Goal: Complete application form

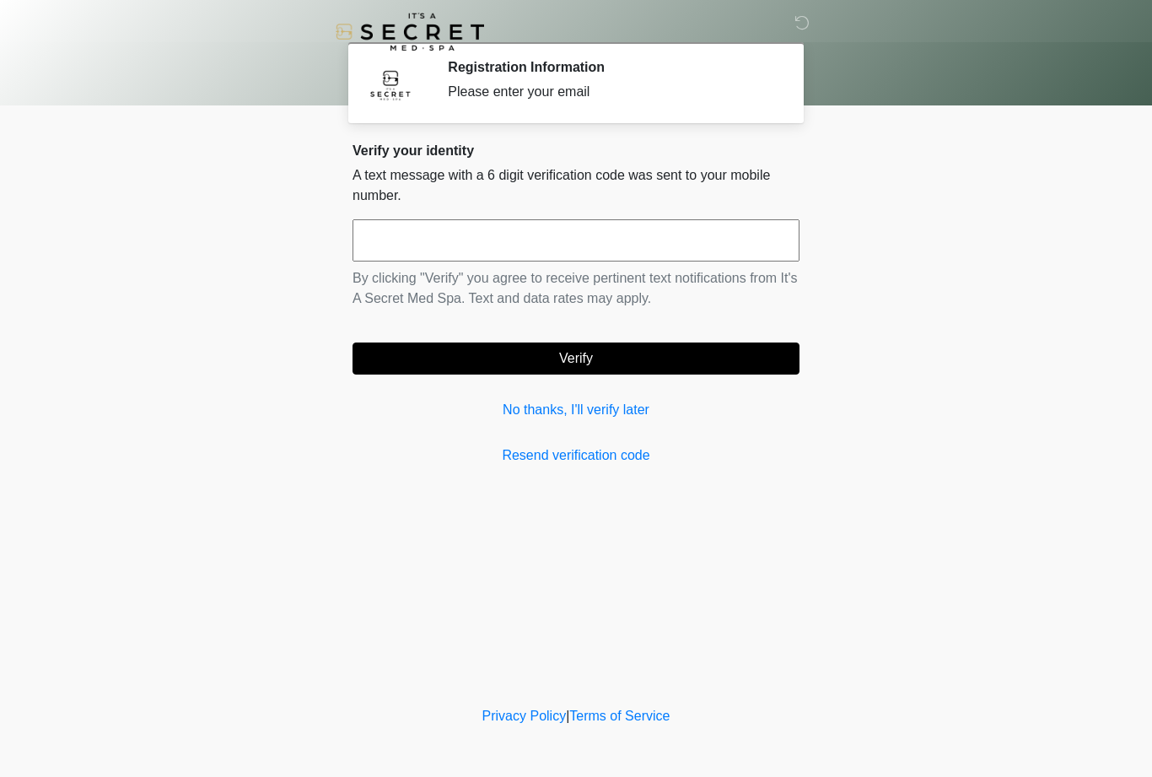
click at [617, 415] on link "No thanks, I'll verify later" at bounding box center [576, 410] width 447 height 20
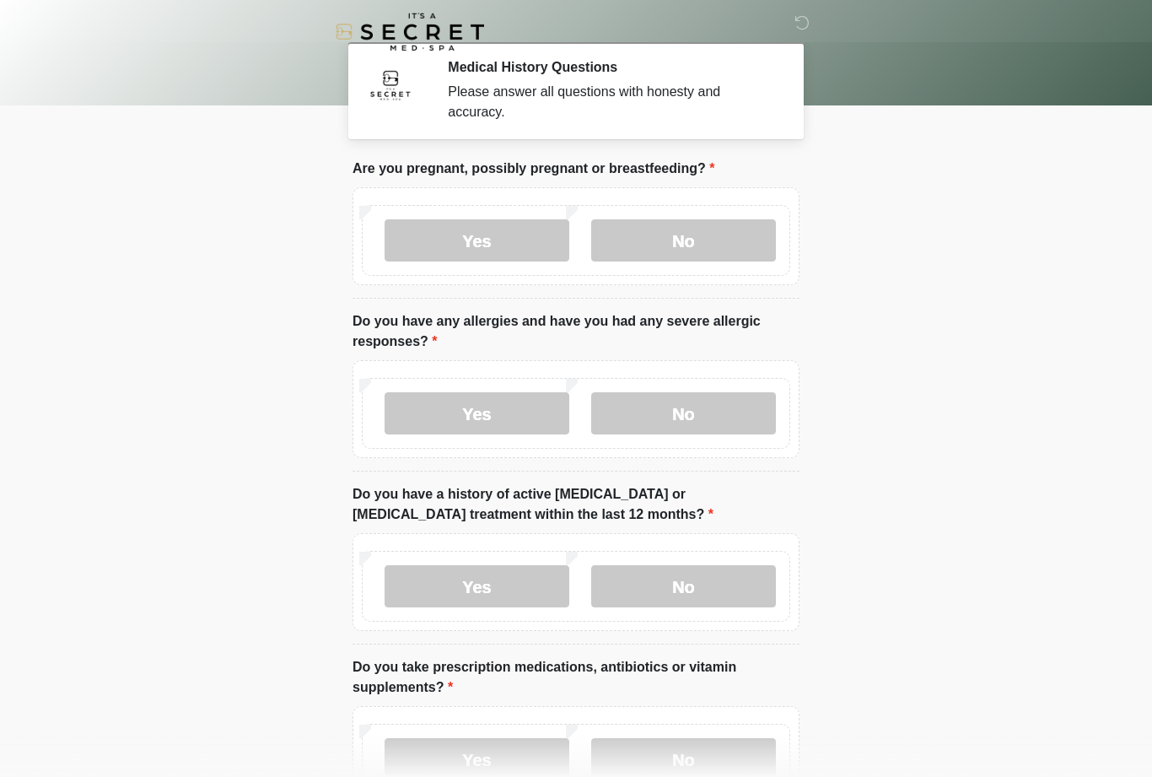
click at [714, 258] on label "No" at bounding box center [683, 240] width 185 height 42
click at [493, 423] on label "Yes" at bounding box center [477, 413] width 185 height 42
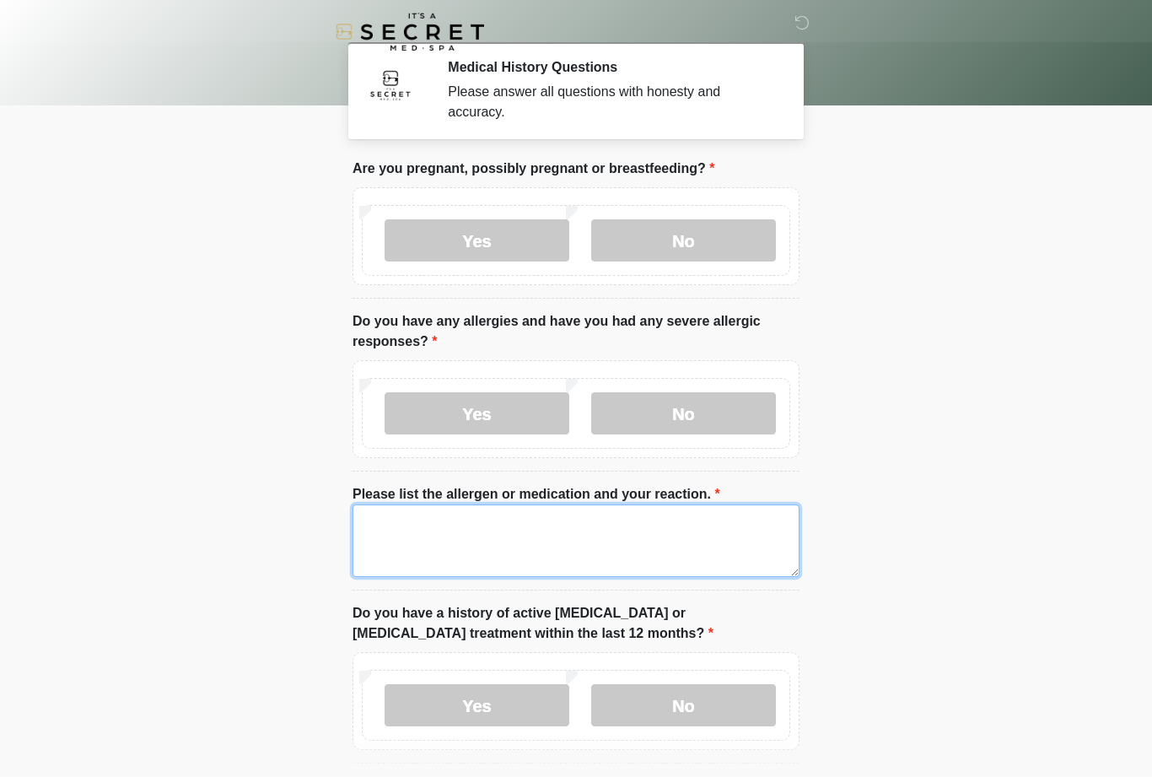
click at [547, 531] on textarea "Please list the allergen or medication and your reaction." at bounding box center [576, 540] width 447 height 73
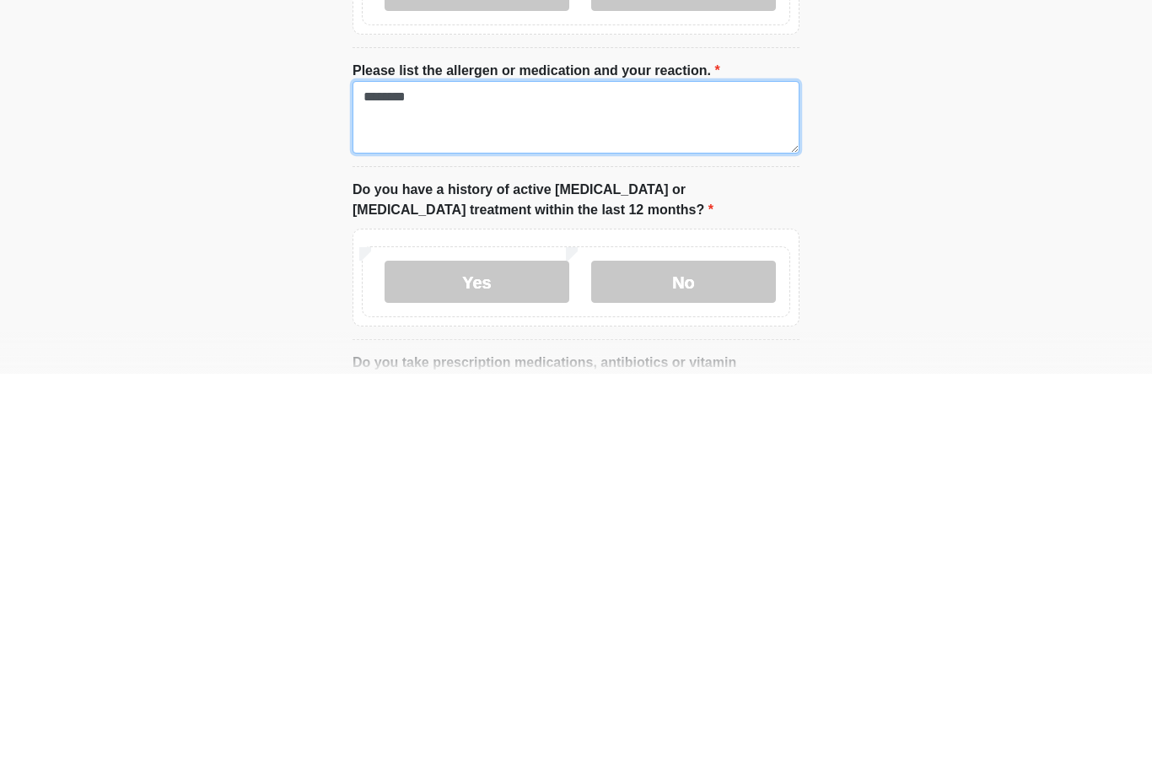
type textarea "********"
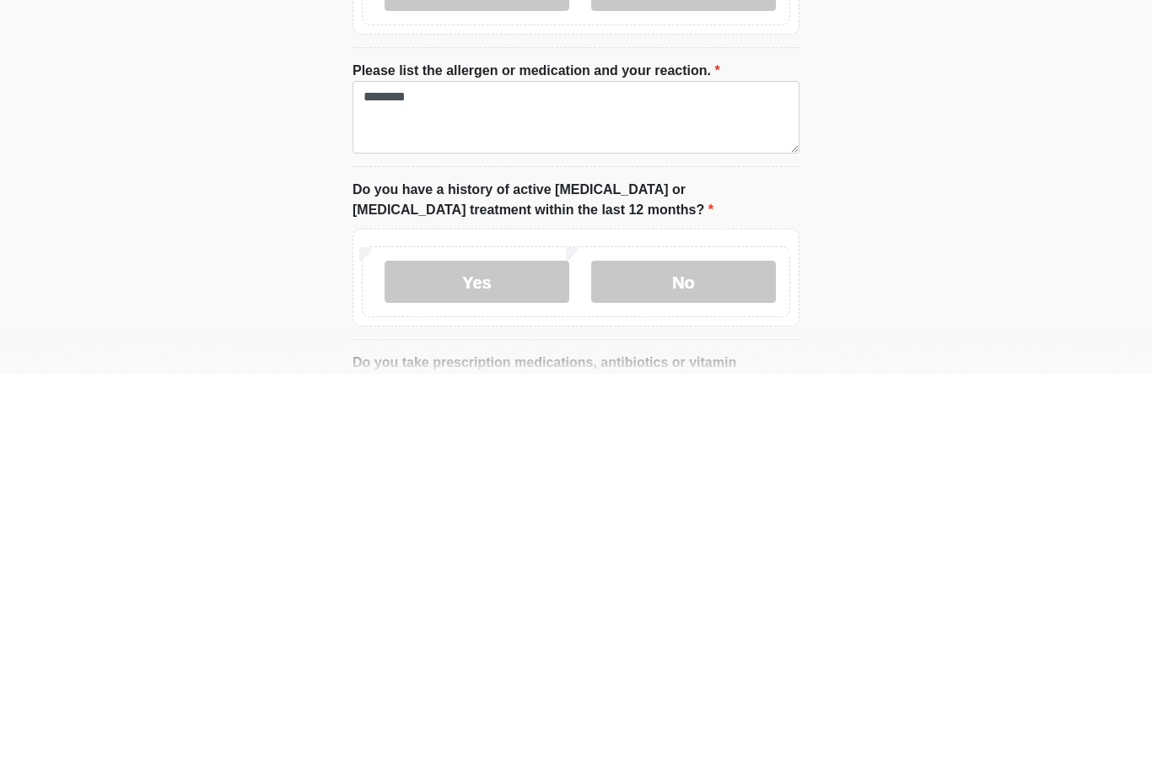
click at [720, 664] on label "No" at bounding box center [683, 685] width 185 height 42
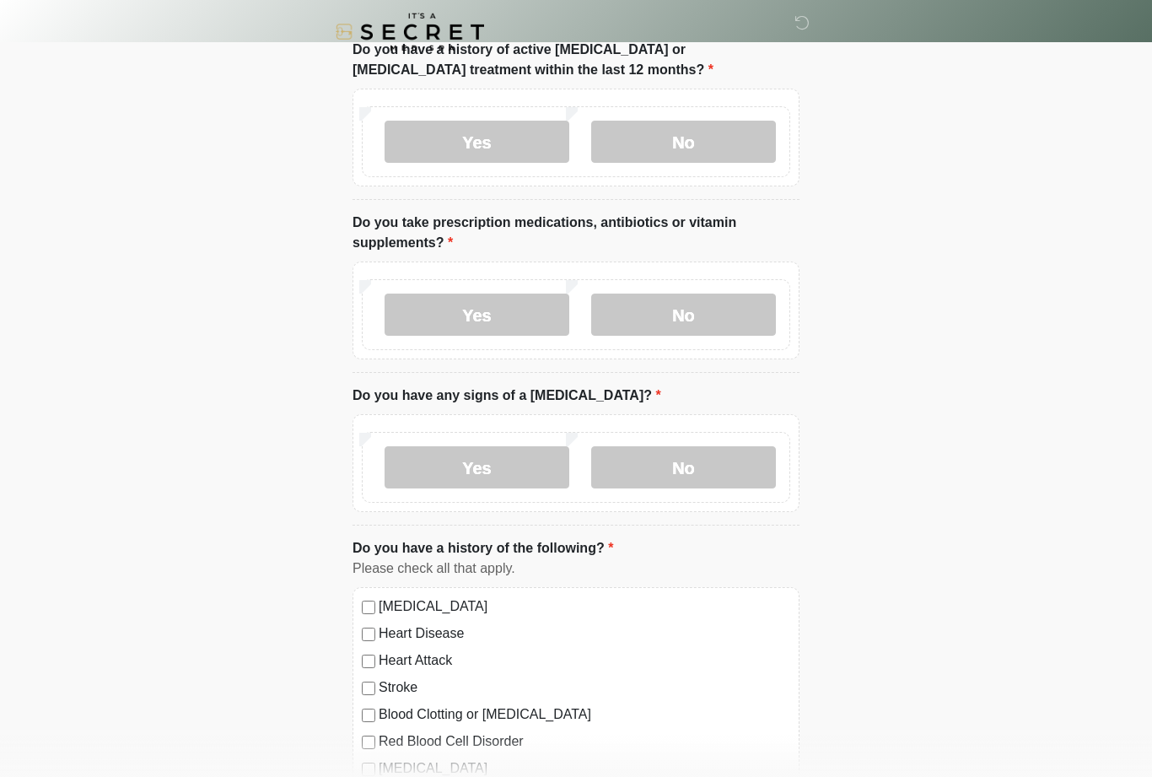
scroll to position [578, 0]
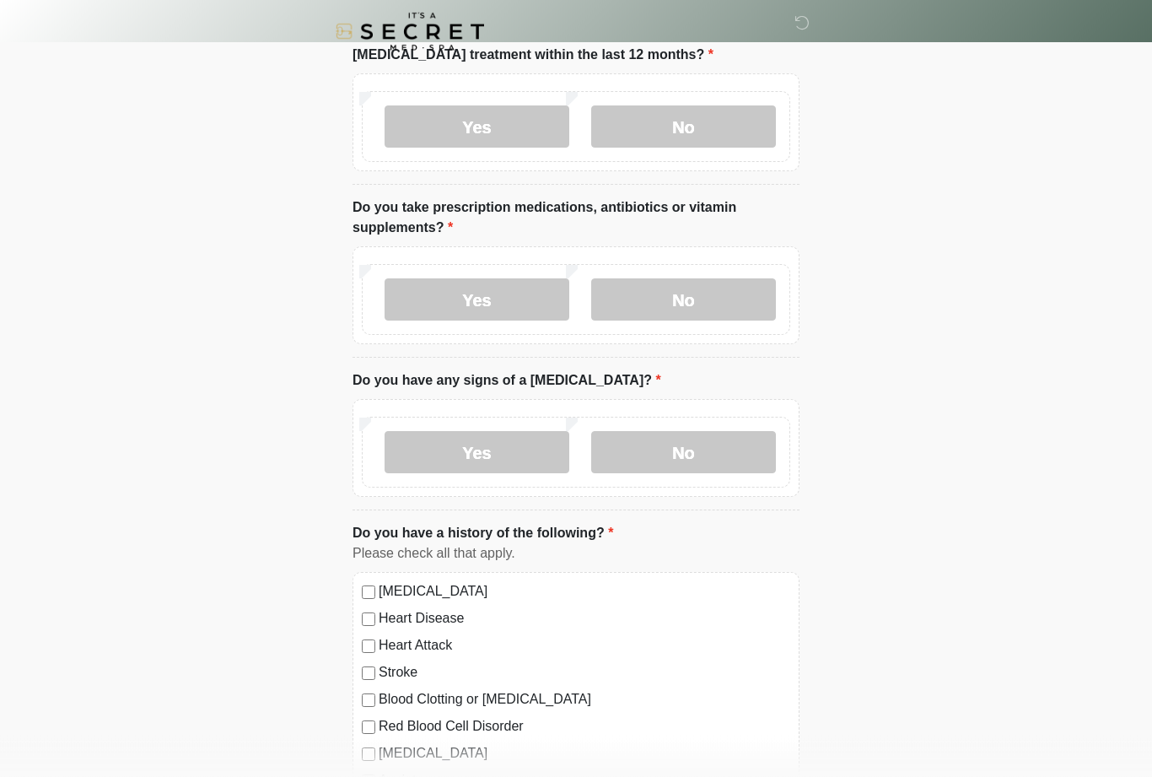
click at [703, 298] on label "No" at bounding box center [683, 300] width 185 height 42
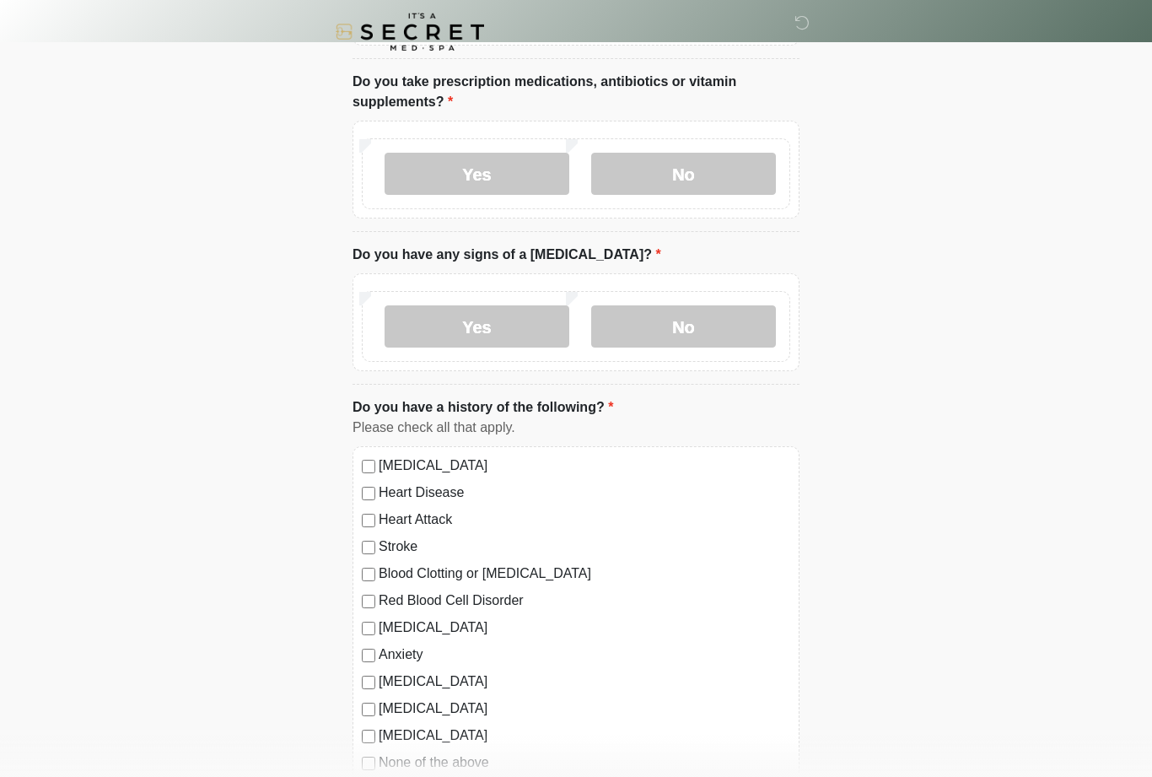
click at [709, 342] on label "No" at bounding box center [683, 326] width 185 height 42
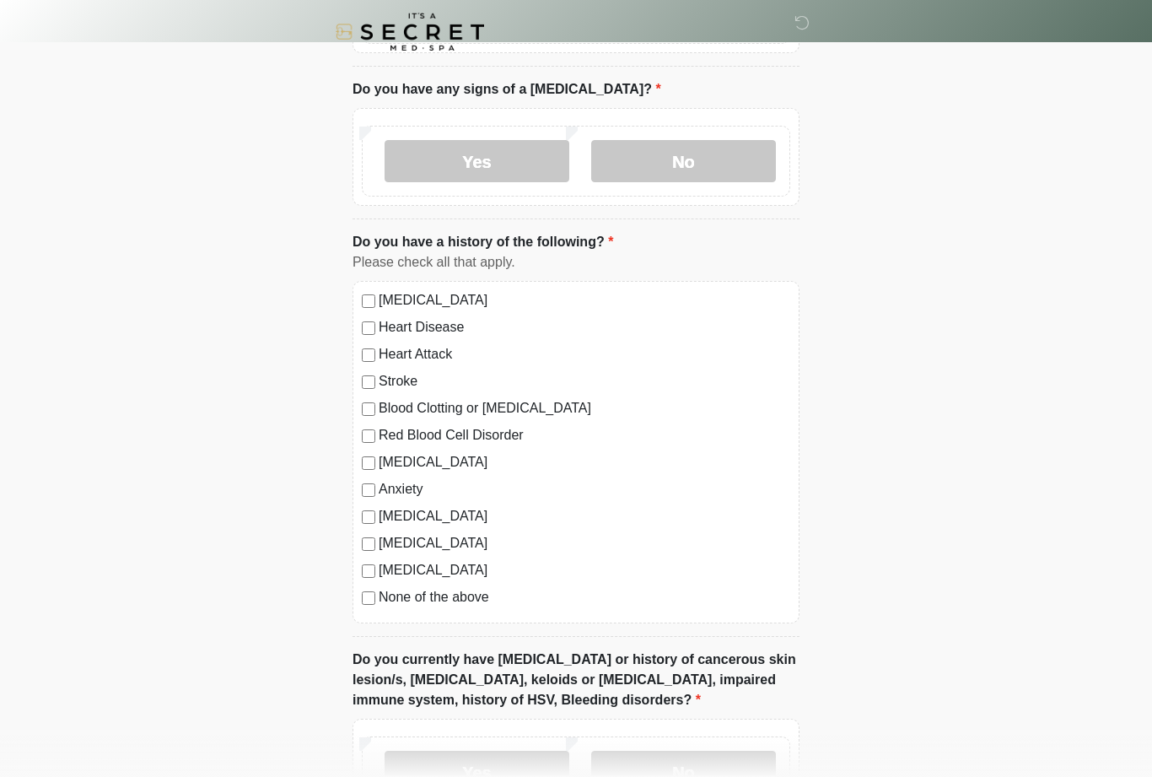
scroll to position [871, 0]
click at [478, 593] on label "None of the above" at bounding box center [585, 595] width 412 height 20
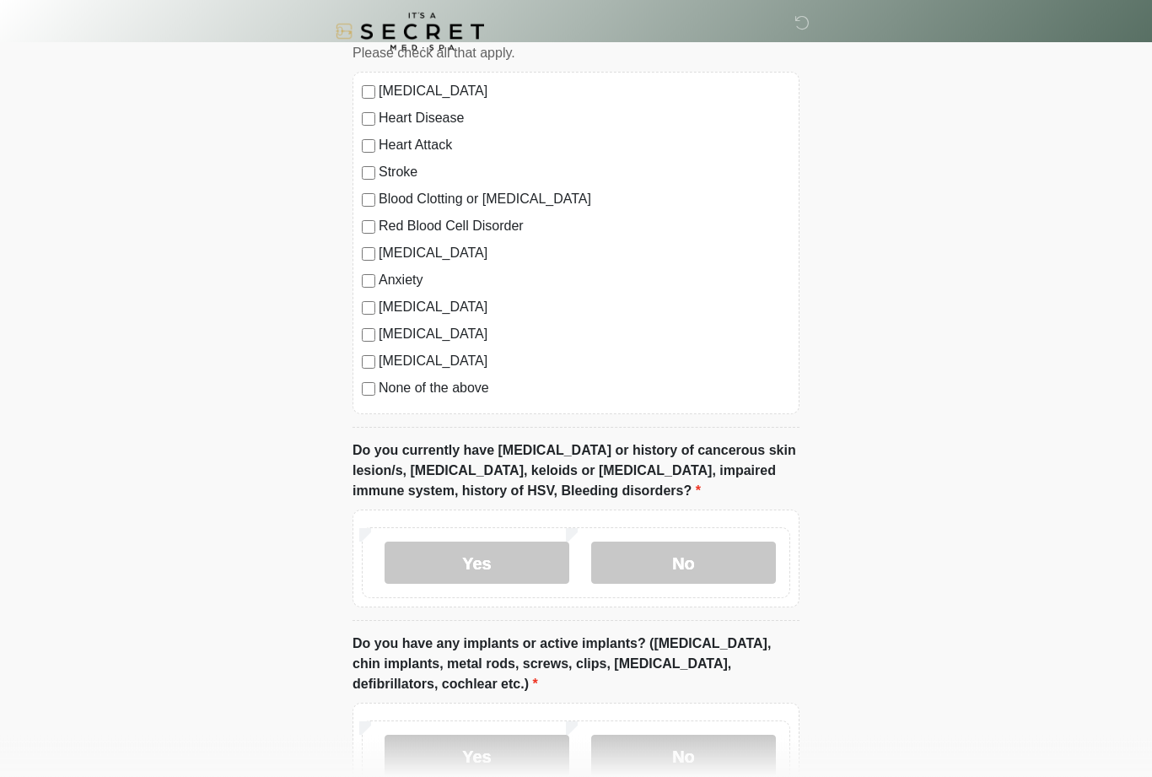
scroll to position [1085, 0]
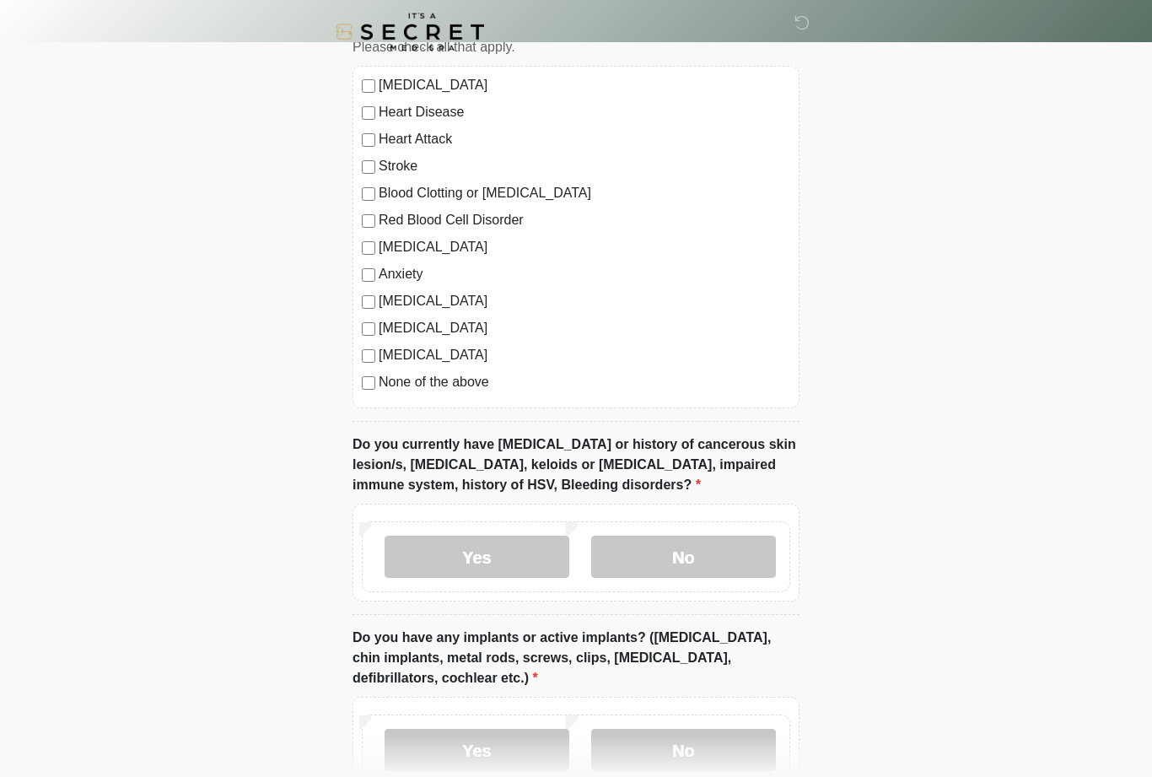
click at [697, 550] on label "No" at bounding box center [683, 557] width 185 height 42
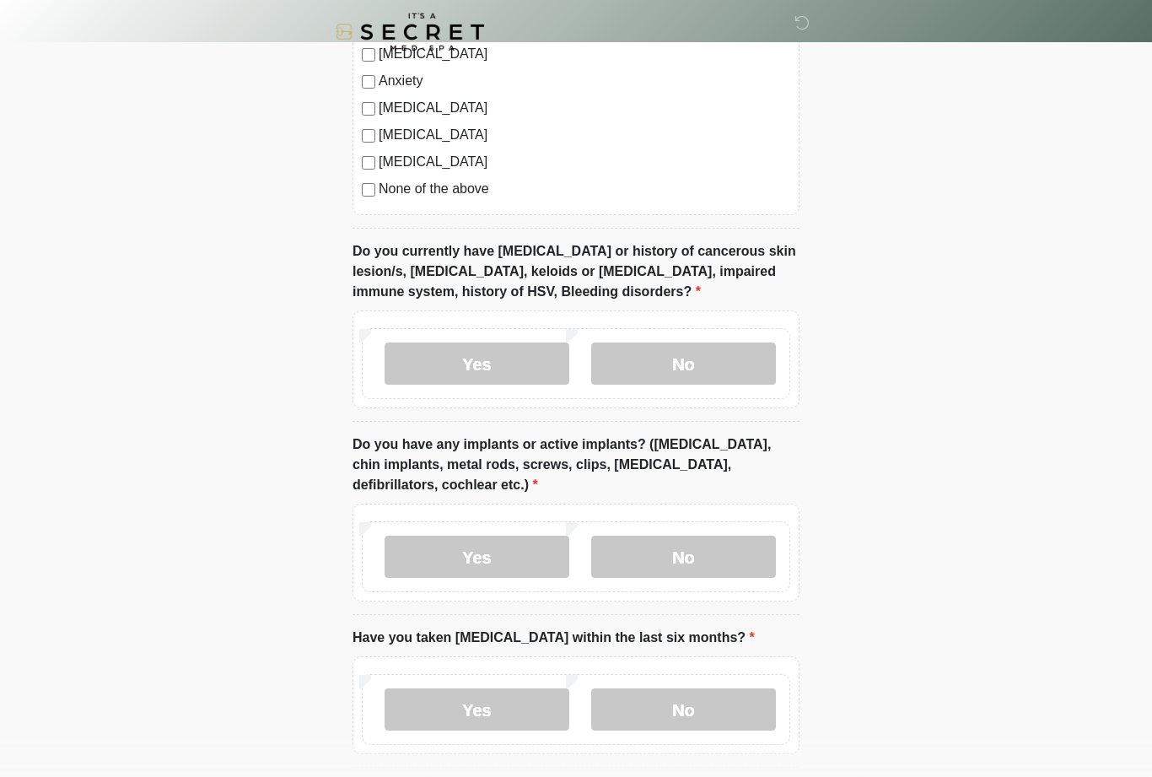
scroll to position [1286, 0]
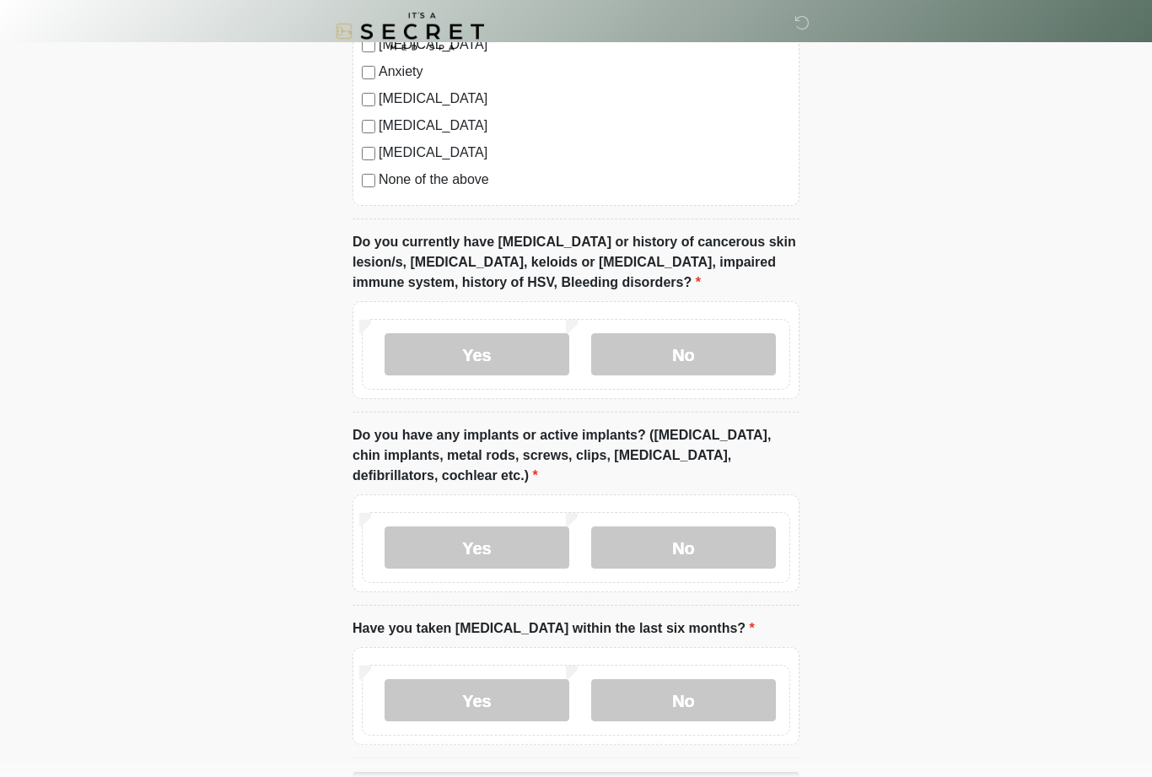
click at [700, 537] on label "No" at bounding box center [683, 548] width 185 height 42
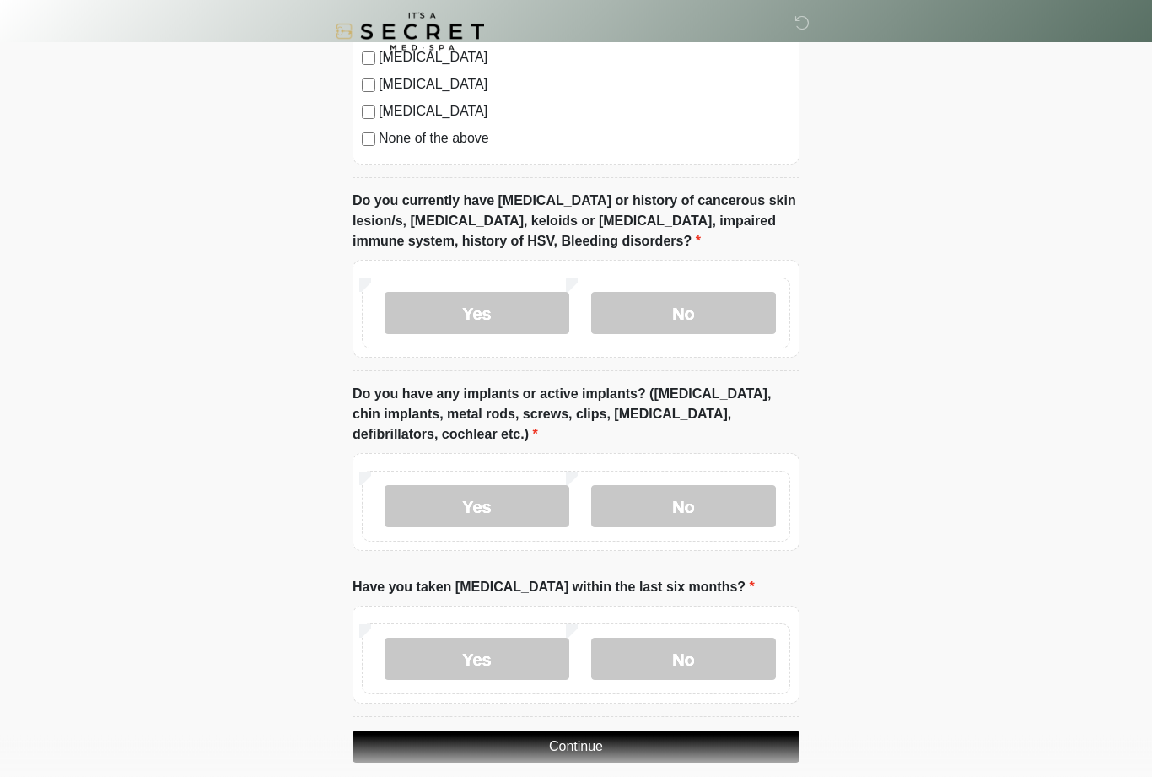
scroll to position [1347, 0]
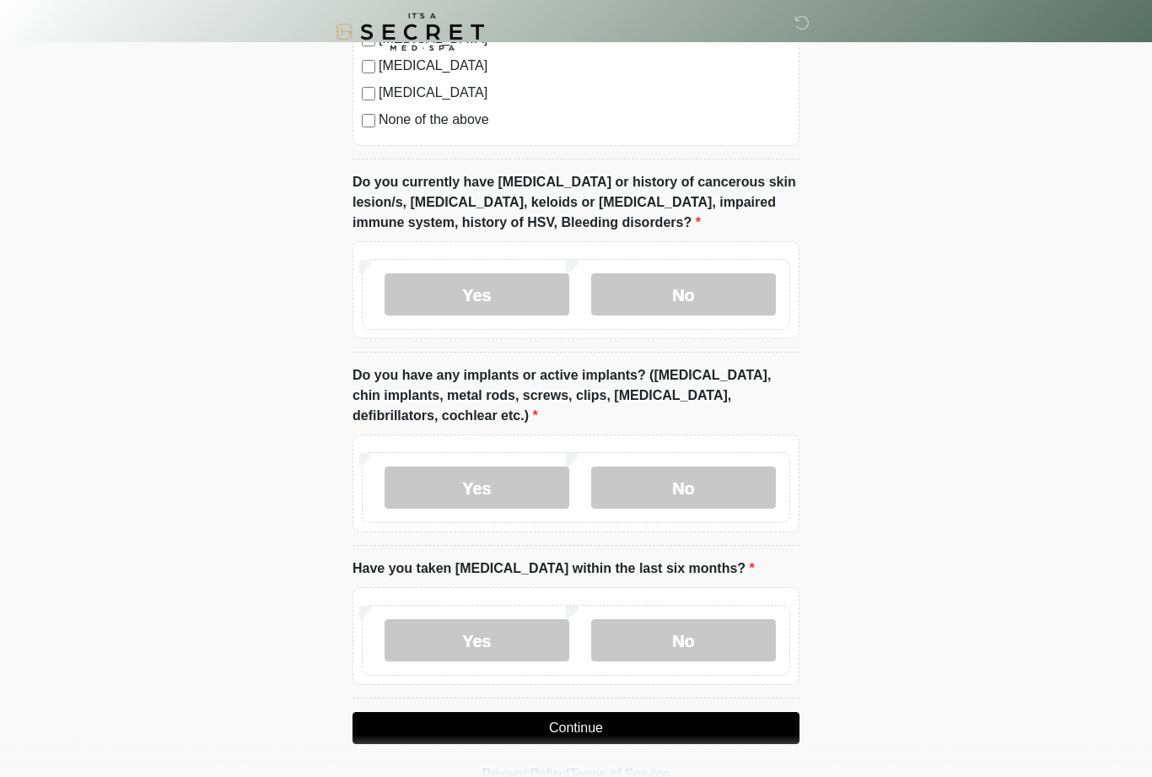
click at [722, 641] on label "No" at bounding box center [683, 640] width 185 height 42
click at [752, 730] on button "Continue" at bounding box center [576, 728] width 447 height 32
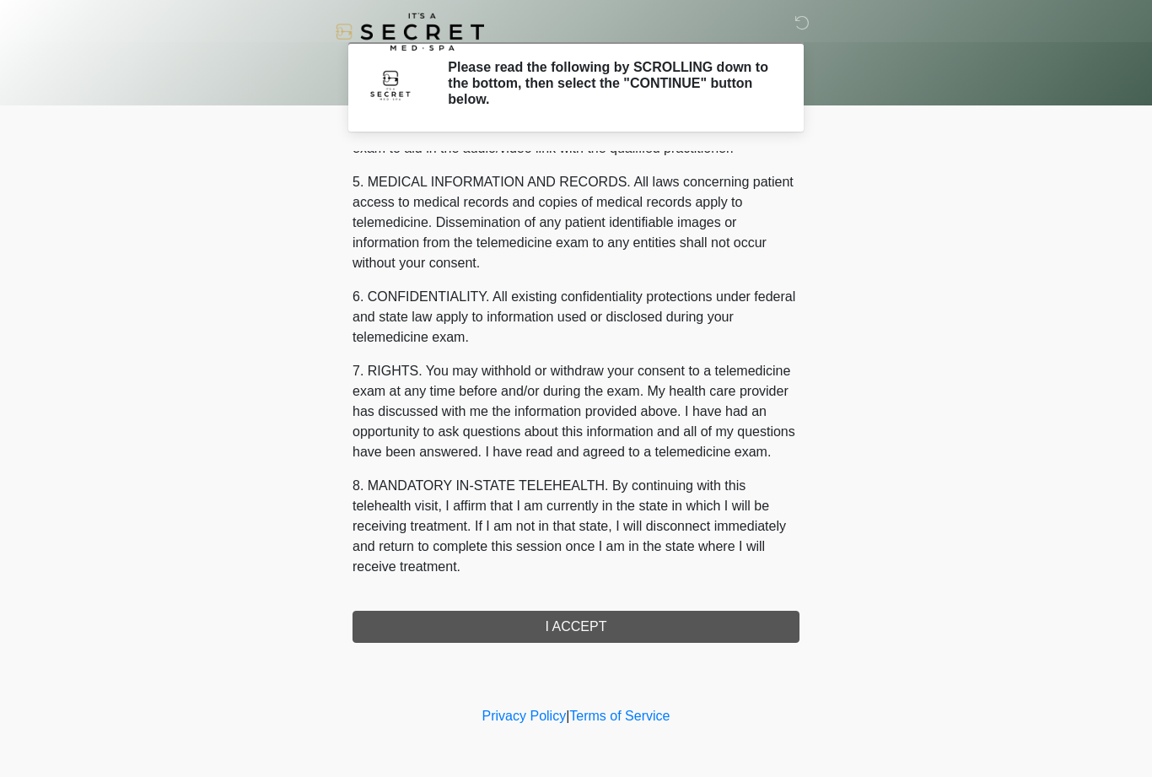
scroll to position [539, 0]
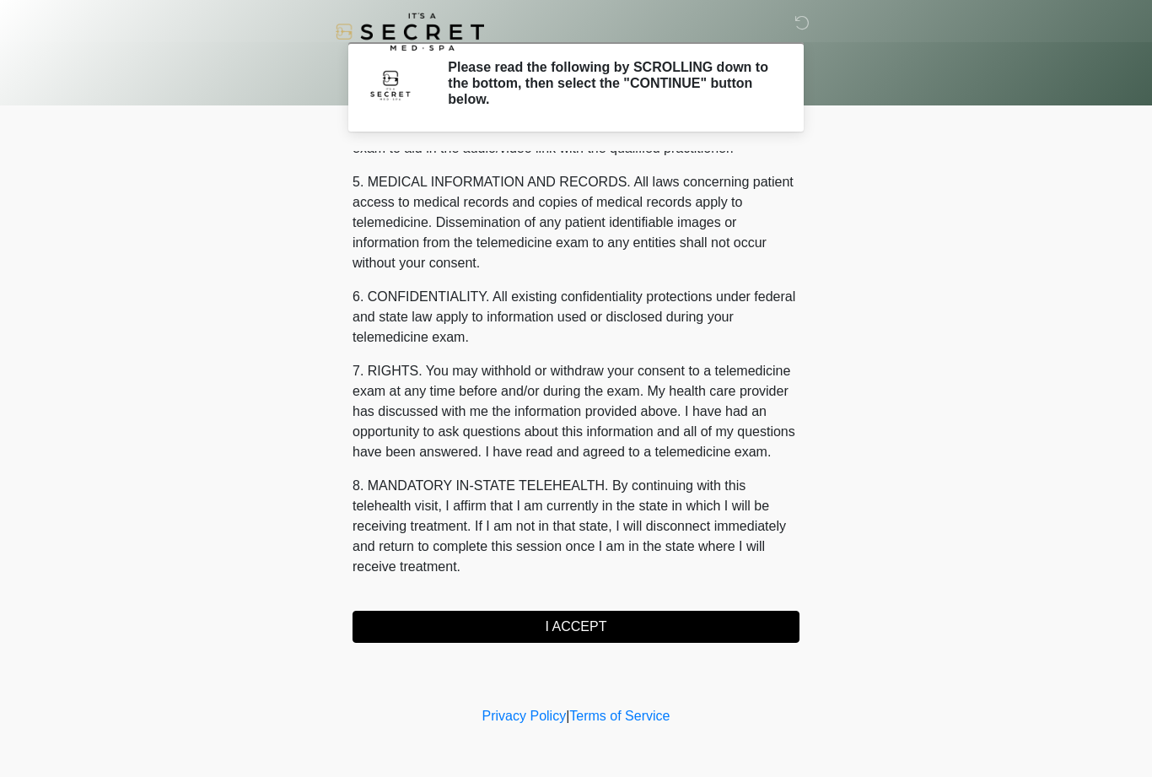
click at [700, 629] on button "I ACCEPT" at bounding box center [576, 627] width 447 height 32
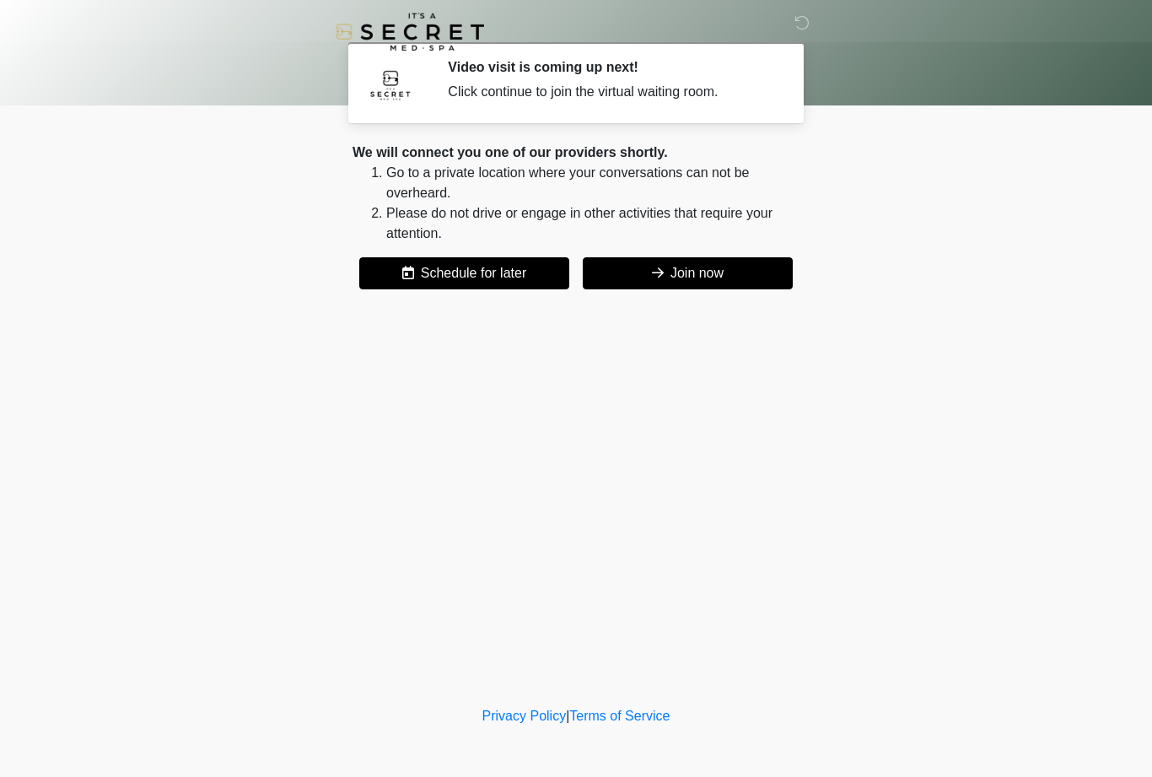
click at [748, 277] on button "Join now" at bounding box center [688, 273] width 210 height 32
